Goal: Information Seeking & Learning: Understand process/instructions

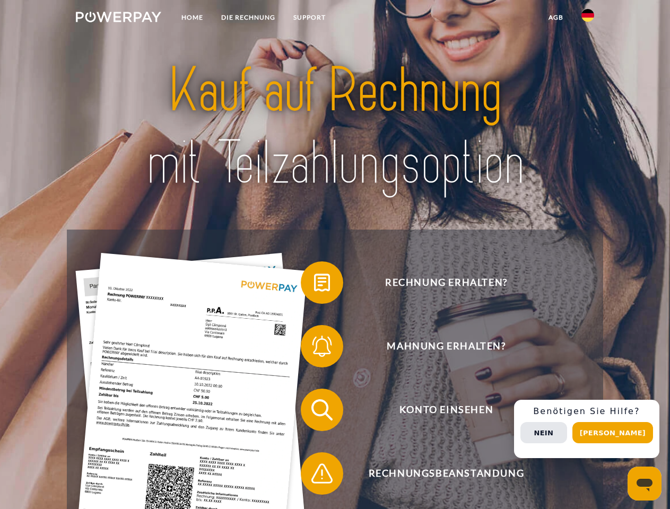
click at [118, 19] on img at bounding box center [118, 17] width 85 height 11
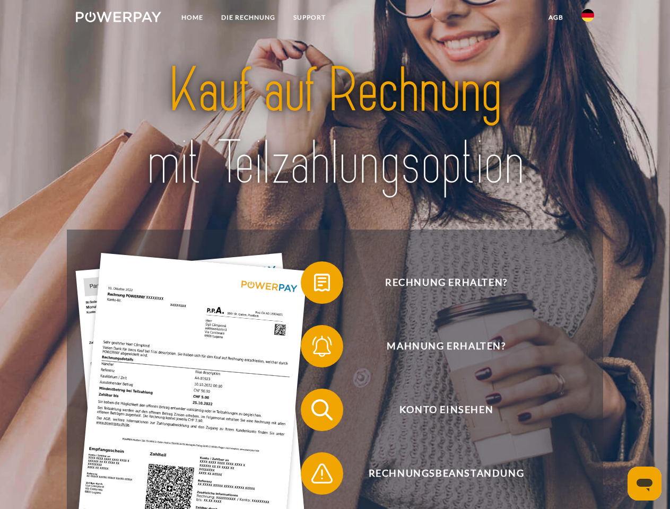
click at [588, 19] on img at bounding box center [588, 15] width 13 height 13
click at [556, 18] on link "agb" at bounding box center [556, 17] width 33 height 19
click at [314, 285] on span at bounding box center [306, 282] width 53 height 53
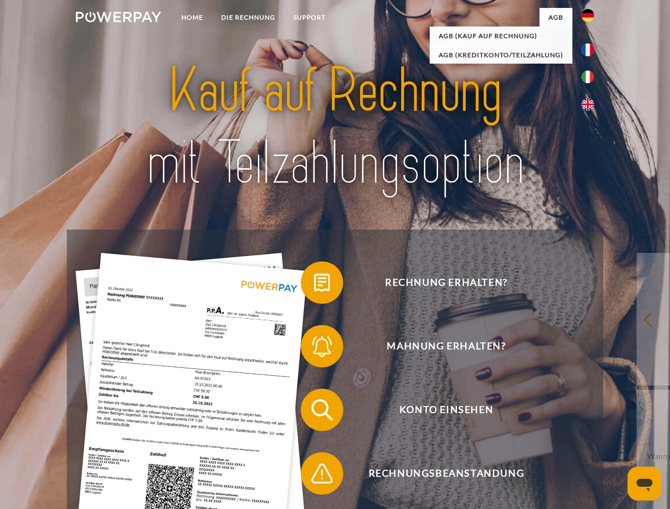
click at [314, 349] on span at bounding box center [306, 346] width 53 height 53
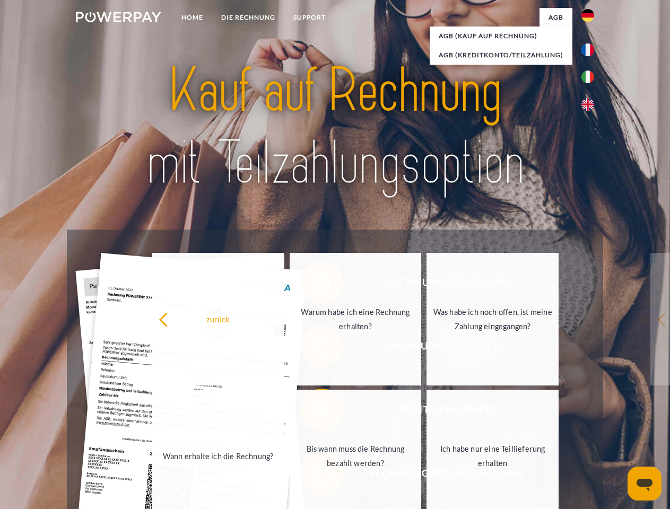
click at [314, 412] on link "Bis wann muss die Rechnung bezahlt werden?" at bounding box center [356, 456] width 132 height 133
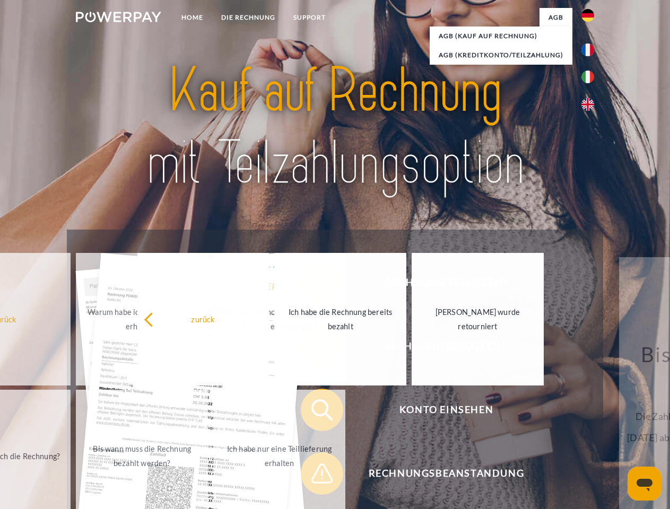
click at [314, 476] on span at bounding box center [306, 473] width 53 height 53
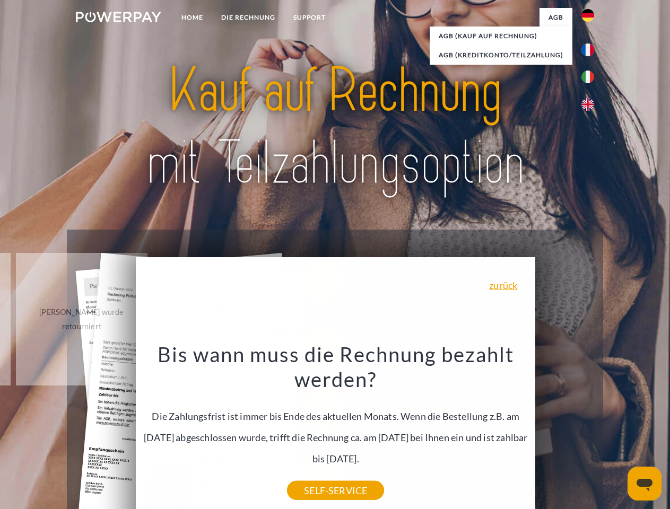
click at [591, 429] on div "Rechnung erhalten? Mahnung erhalten? Konto einsehen" at bounding box center [335, 442] width 536 height 424
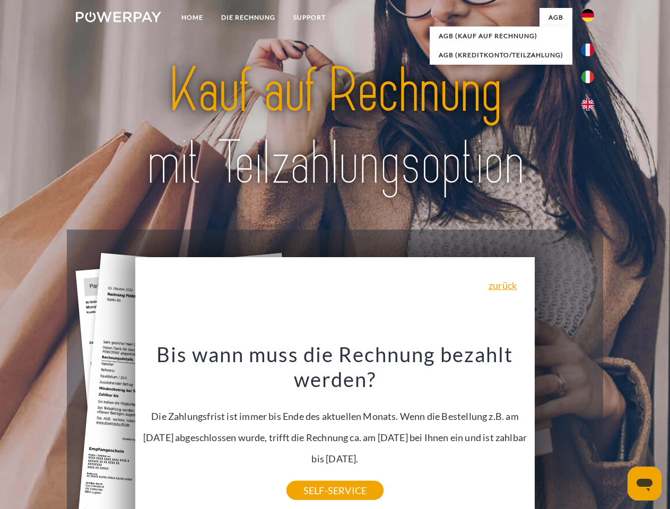
click at [565, 431] on span "Konto einsehen" at bounding box center [446, 410] width 260 height 42
click at [617, 433] on header "Home DIE RECHNUNG SUPPORT" at bounding box center [335, 366] width 670 height 733
